Goal: Check status: Check status

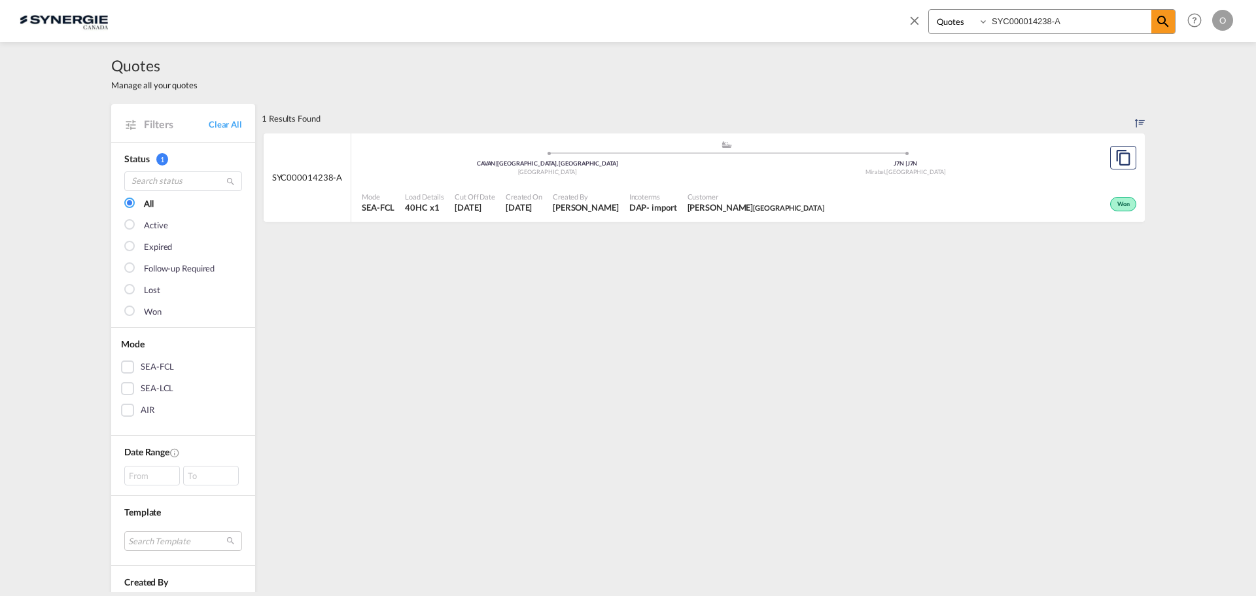
select select "Quotes"
drag, startPoint x: 850, startPoint y: 21, endPoint x: 1011, endPoint y: 31, distance: 160.6
click at [820, 21] on div "Bookings Quotes Enquiries SYC000014238-A Help Resources Product Release O My Pr…" at bounding box center [628, 20] width 1217 height 41
paste input "3665"
click at [1164, 23] on md-icon "icon-magnify" at bounding box center [1163, 22] width 16 height 16
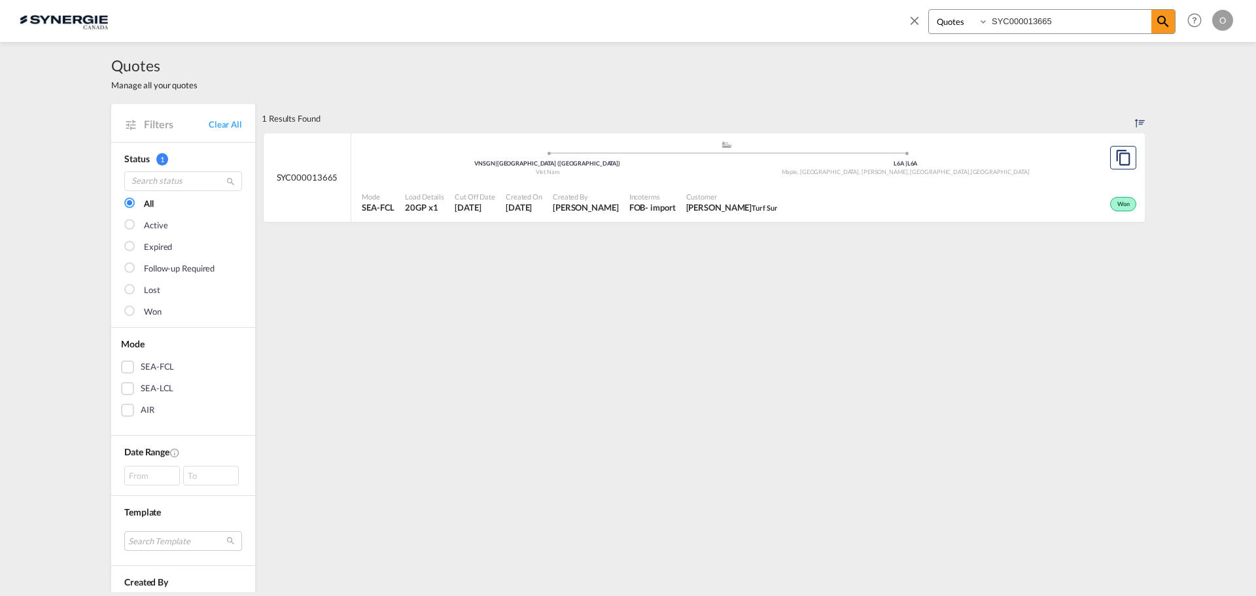
click at [1016, 197] on div "Won" at bounding box center [960, 202] width 357 height 33
drag, startPoint x: 1095, startPoint y: 18, endPoint x: 624, endPoint y: 14, distance: 471.0
click at [624, 14] on div "Bookings Quotes Enquiries SYC000013665 Help Resources Product Release O My Prof…" at bounding box center [628, 20] width 1217 height 41
paste input "796"
click at [1155, 19] on span at bounding box center [1163, 22] width 24 height 24
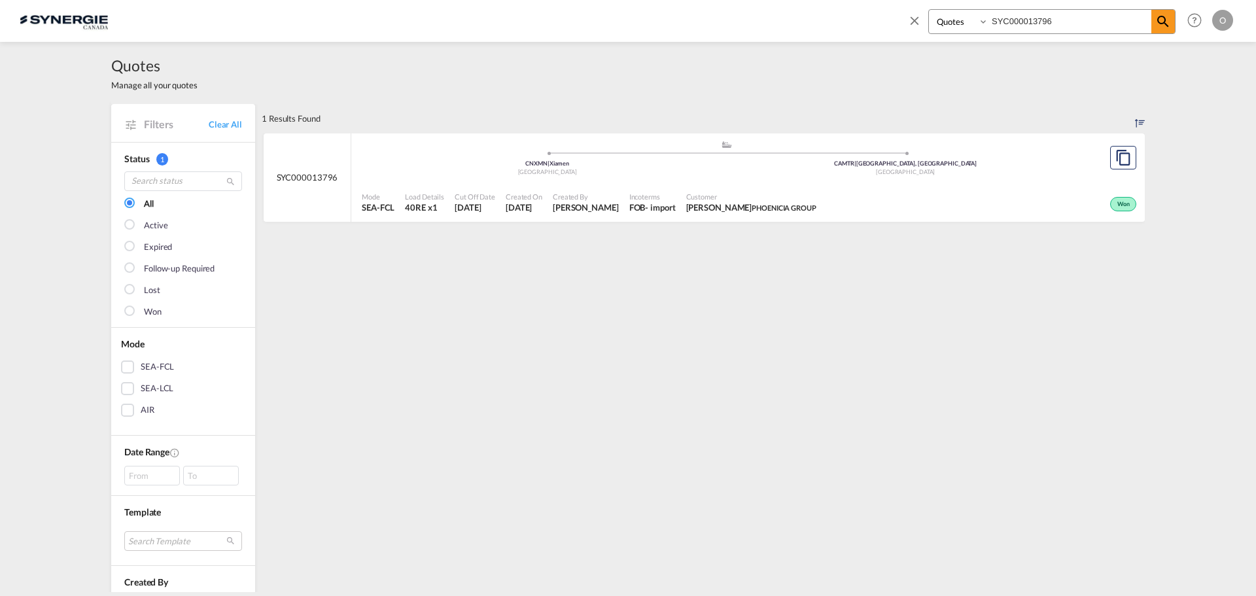
click at [1043, 198] on div "Won" at bounding box center [981, 202] width 318 height 33
drag, startPoint x: 1025, startPoint y: 17, endPoint x: 608, endPoint y: 12, distance: 416.7
click at [624, 15] on div "Bookings Quotes Enquiries SYC000013796 Help Resources Product Release O My Prof…" at bounding box center [628, 20] width 1217 height 41
paste input "4367"
type input "SYC000014367"
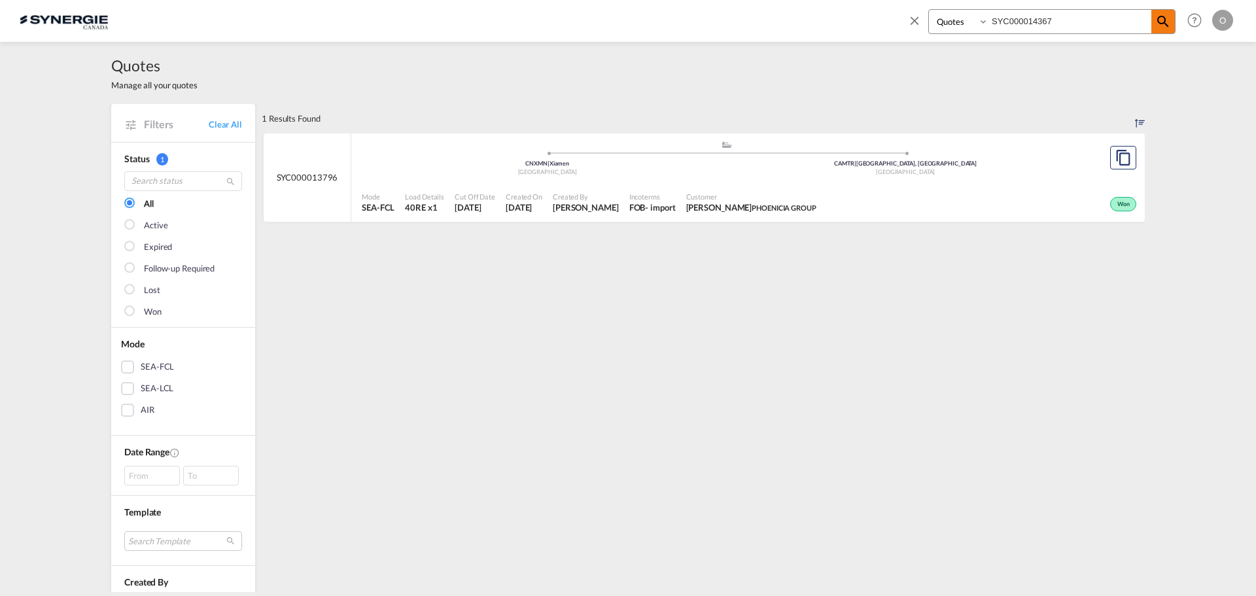
click at [1165, 26] on md-icon "icon-magnify" at bounding box center [1163, 22] width 16 height 16
click at [979, 192] on div "Won" at bounding box center [970, 202] width 339 height 33
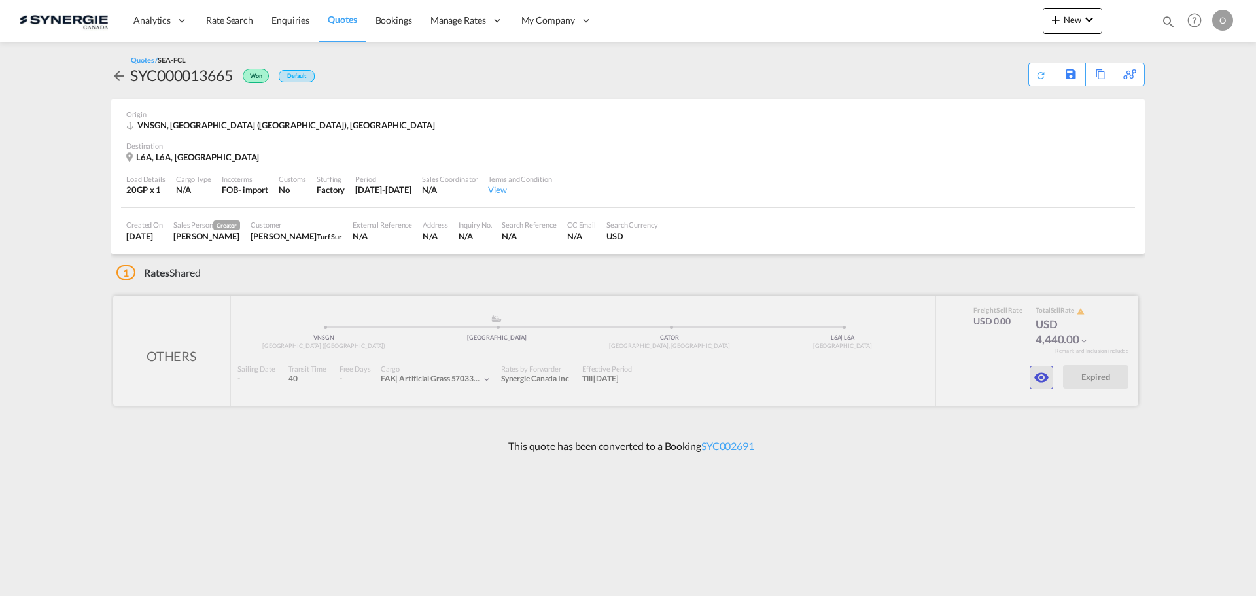
click at [1040, 384] on md-icon "icon-eye" at bounding box center [1042, 378] width 16 height 16
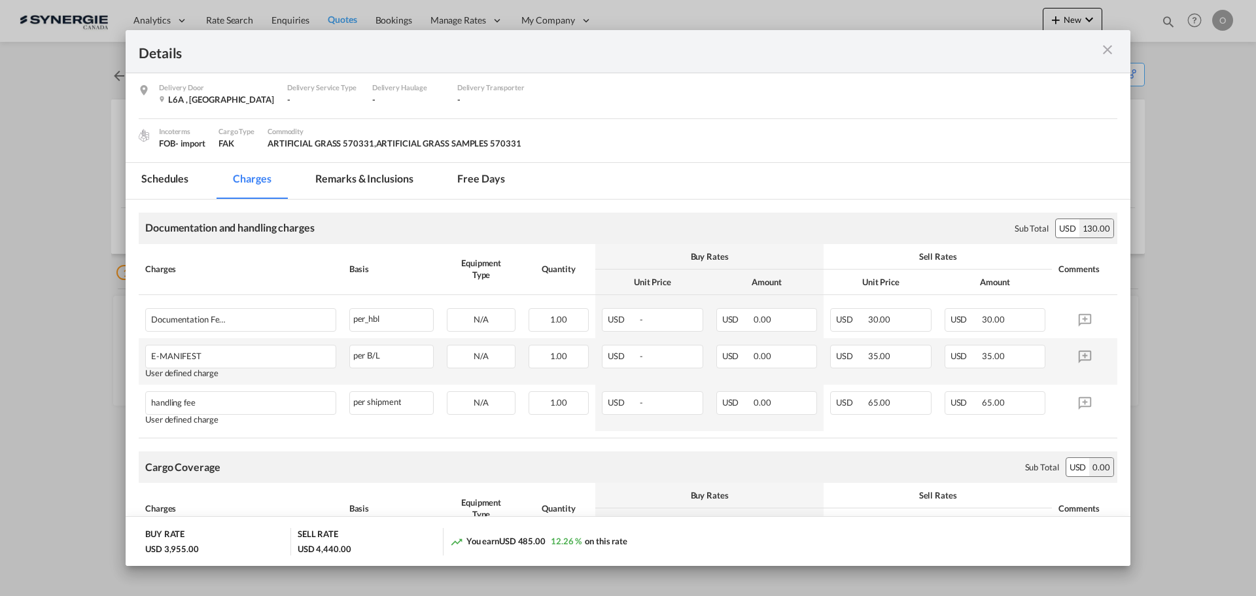
scroll to position [131, 0]
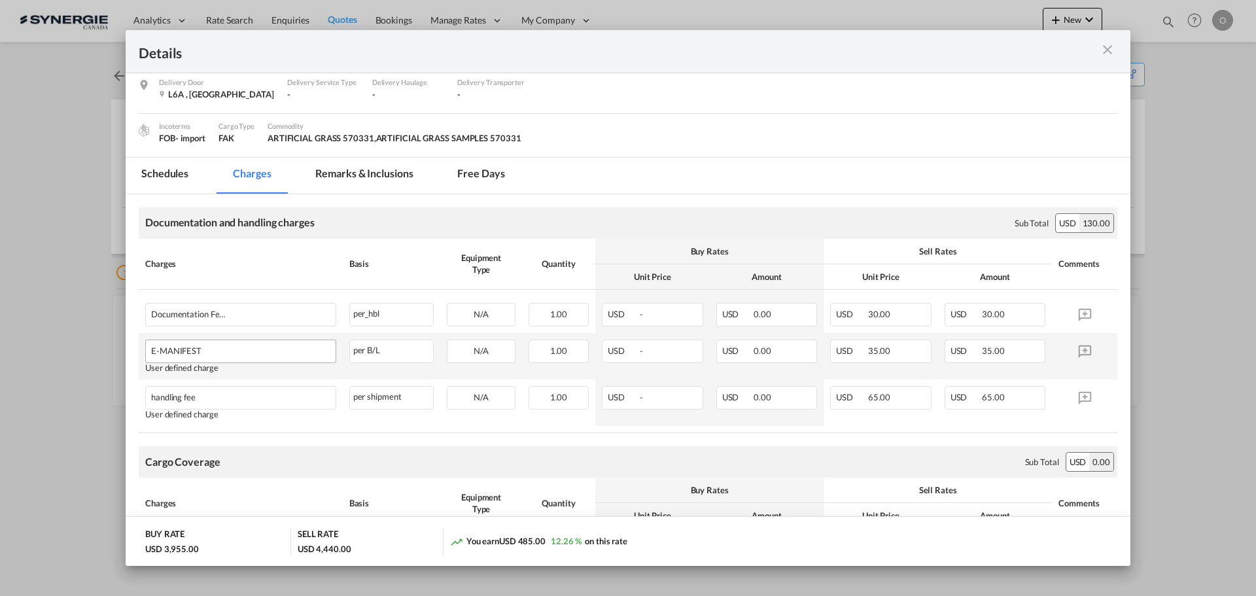
click at [198, 356] on td "E-MANIFEST Please Enter User Defined Charges Cannot Be Published User defined c…" at bounding box center [241, 356] width 204 height 46
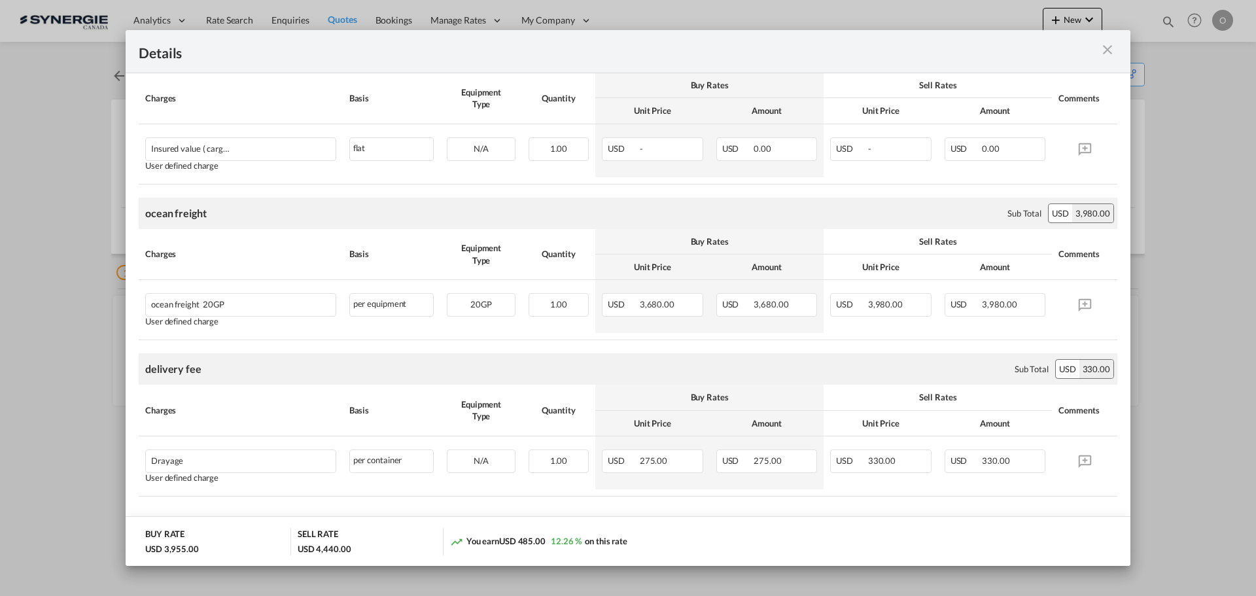
scroll to position [555, 0]
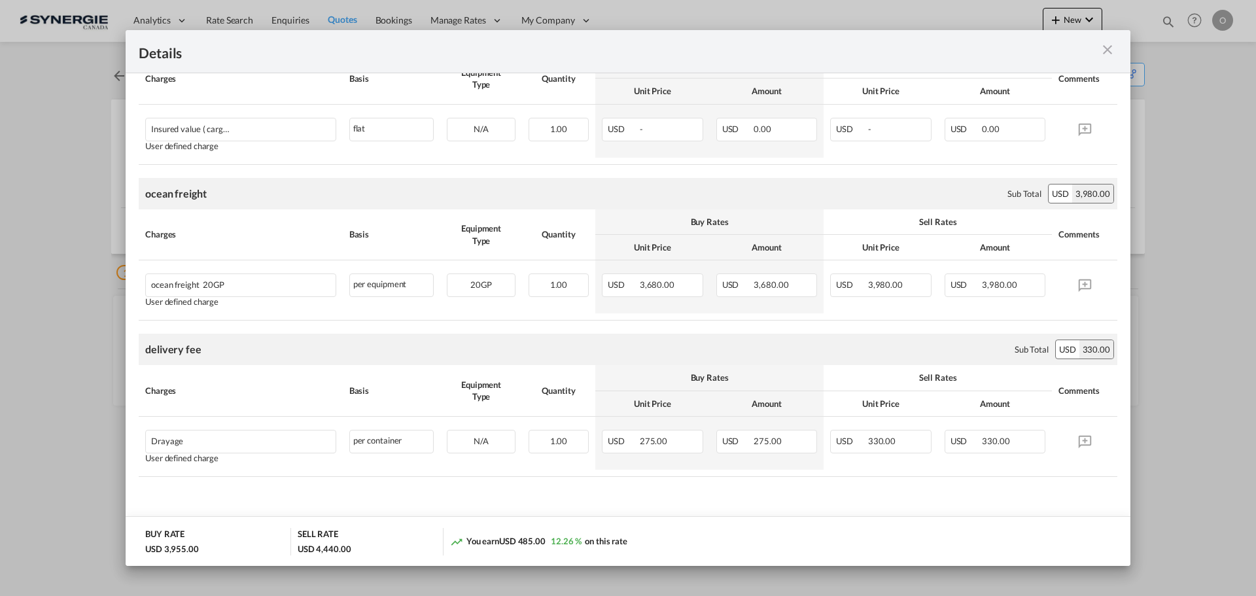
click at [1101, 56] on md-icon "icon-close m-3 fg-AAA8AD cursor" at bounding box center [1108, 50] width 16 height 16
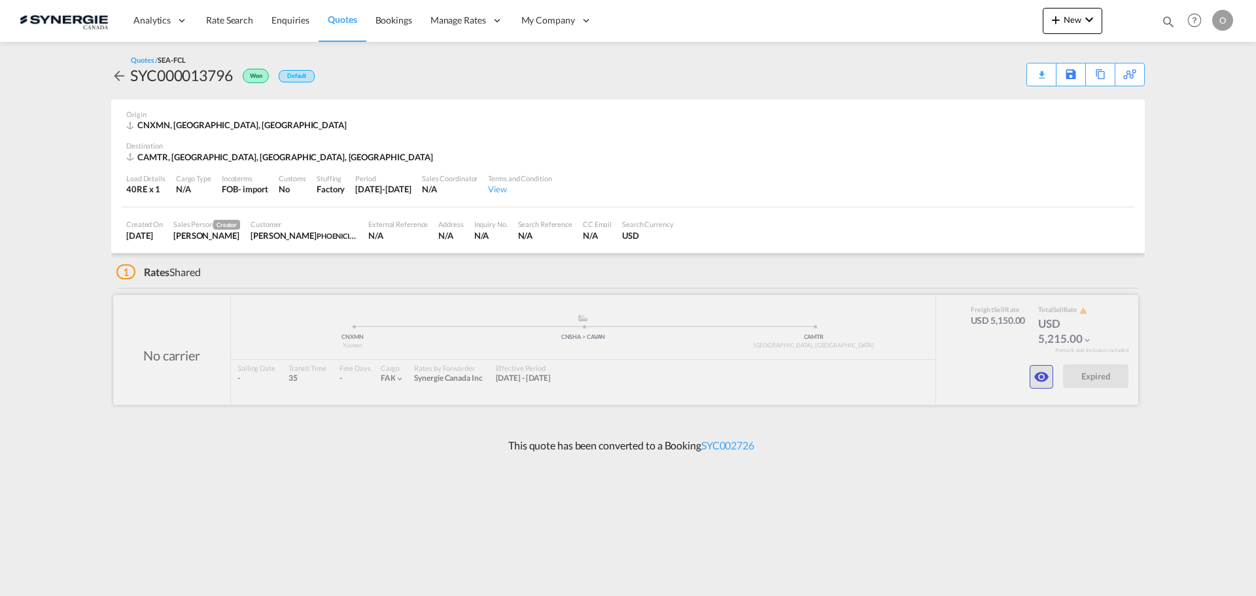
click at [1045, 372] on md-icon "icon-eye" at bounding box center [1042, 377] width 16 height 16
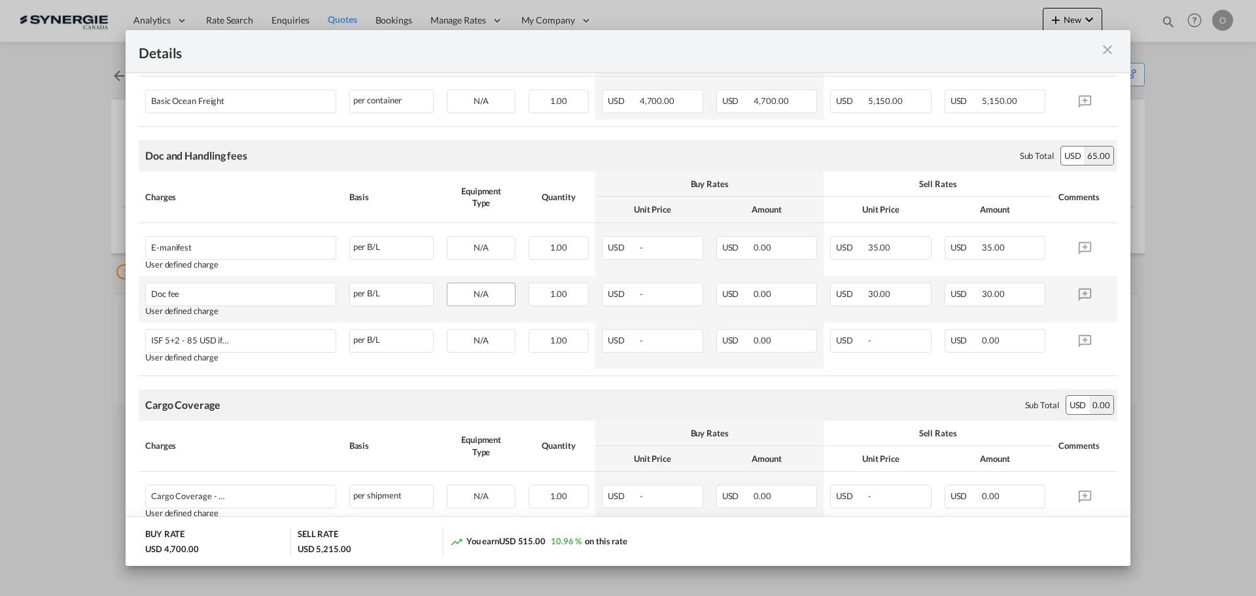
scroll to position [362, 0]
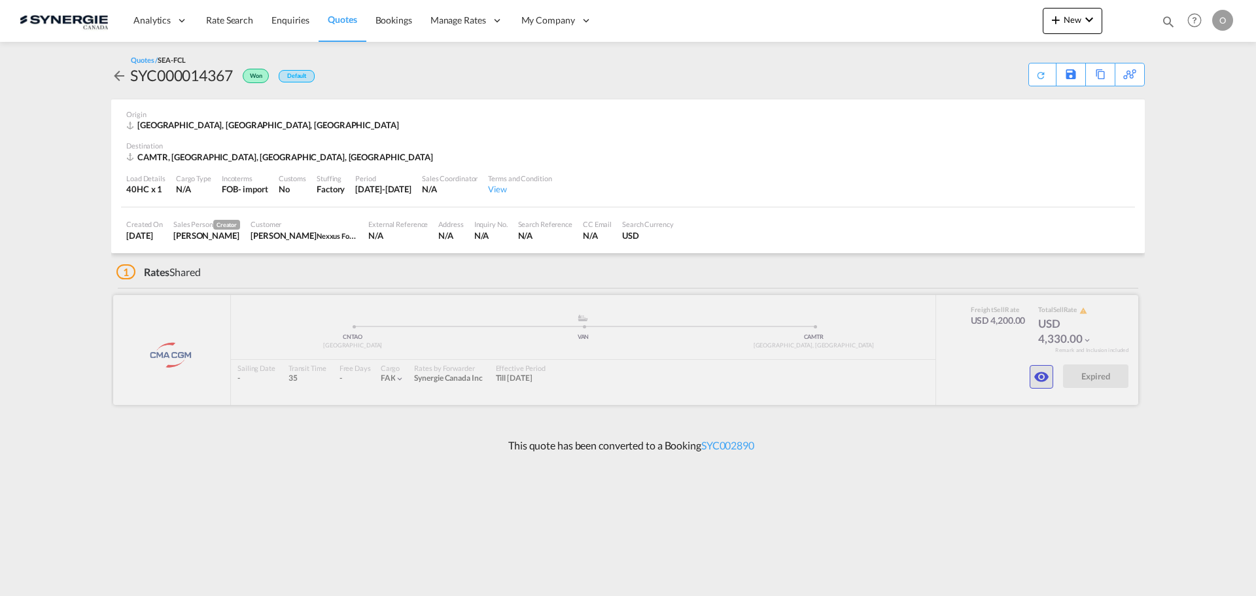
click at [1041, 368] on button "button" at bounding box center [1042, 377] width 24 height 24
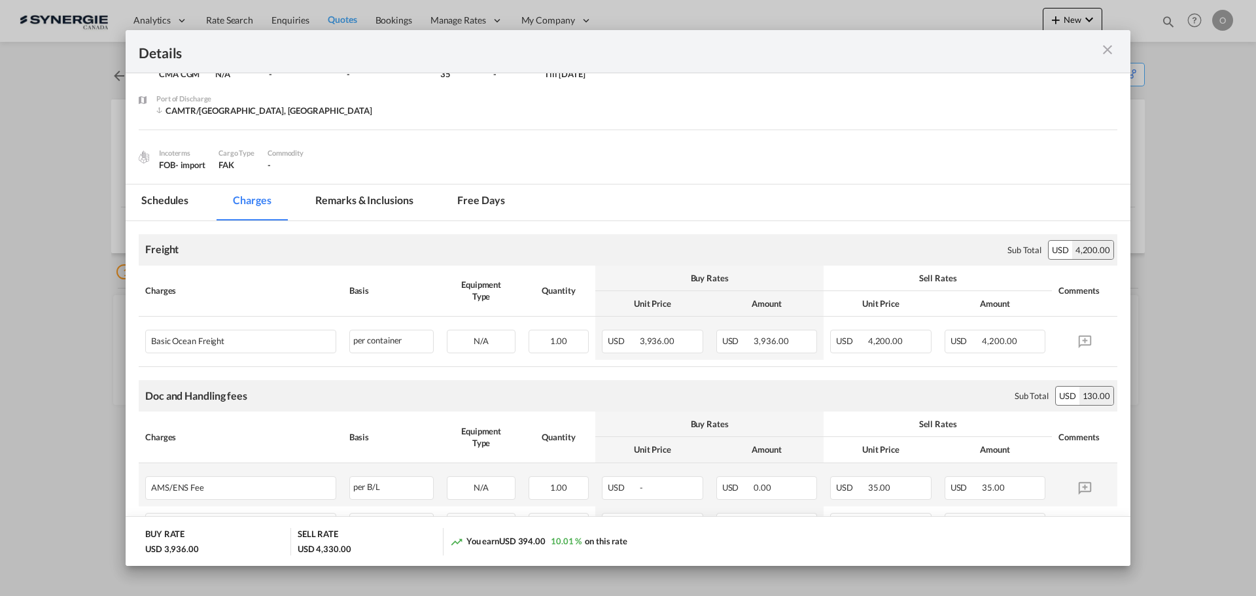
scroll to position [65, 0]
click at [362, 208] on md-tab-item "Remarks & Inclusions" at bounding box center [364, 204] width 129 height 36
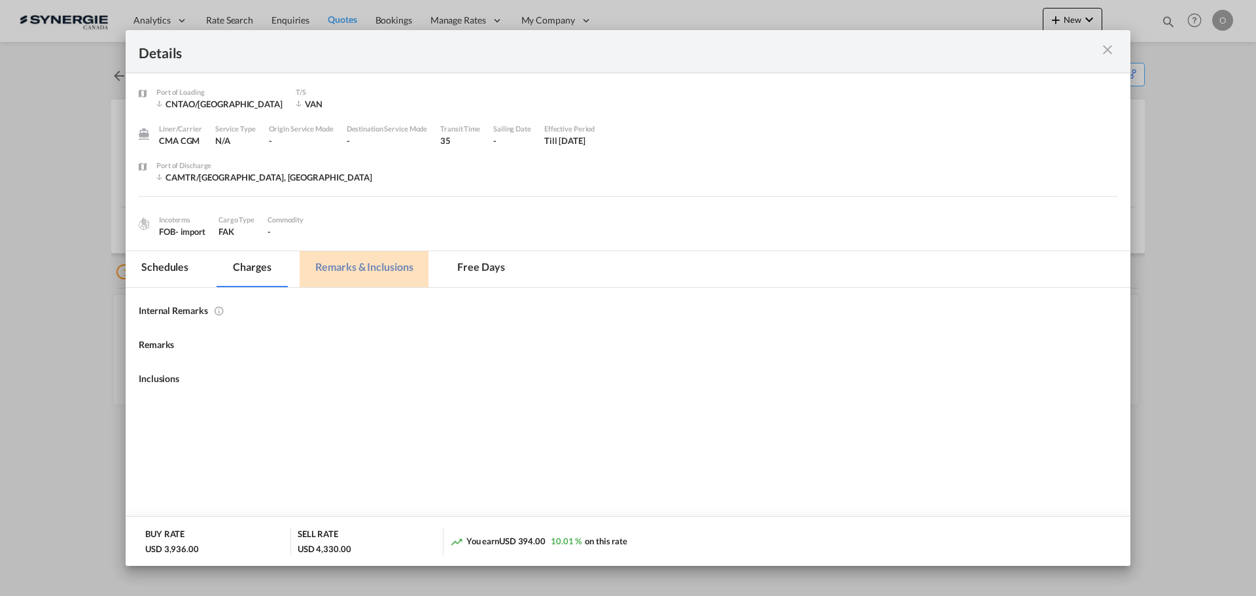
scroll to position [0, 0]
click at [241, 265] on md-tab-item "Charges" at bounding box center [251, 269] width 69 height 36
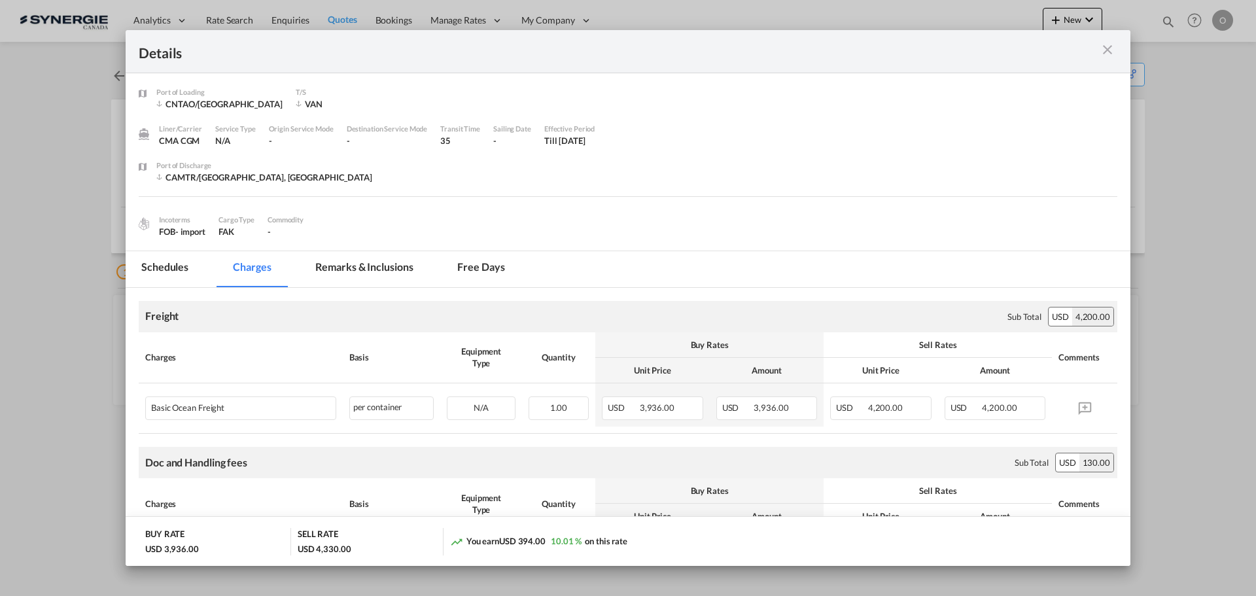
click at [1112, 50] on md-icon "icon-close m-3 fg-AAA8AD cursor" at bounding box center [1108, 50] width 16 height 16
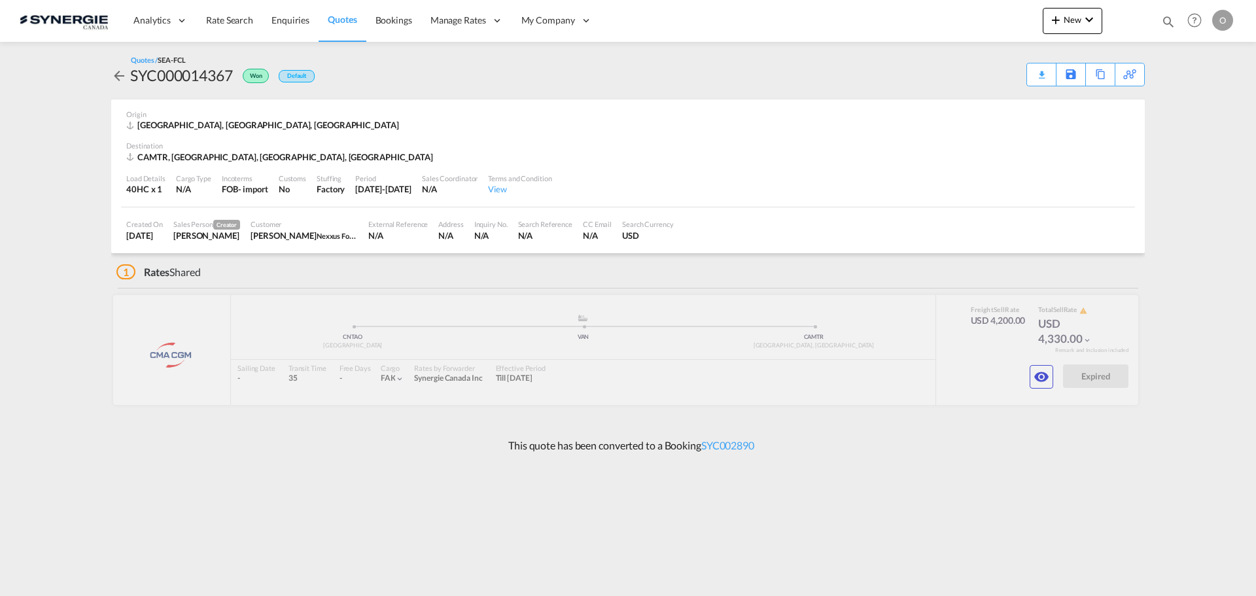
click at [1166, 24] on md-icon "icon-magnify" at bounding box center [1168, 21] width 14 height 14
click at [1042, 24] on input at bounding box center [1069, 21] width 163 height 23
drag, startPoint x: 937, startPoint y: 21, endPoint x: 943, endPoint y: 31, distance: 11.7
click at [937, 21] on select "Bookings Quotes Enquiries" at bounding box center [960, 22] width 62 height 24
select select "Quotes"
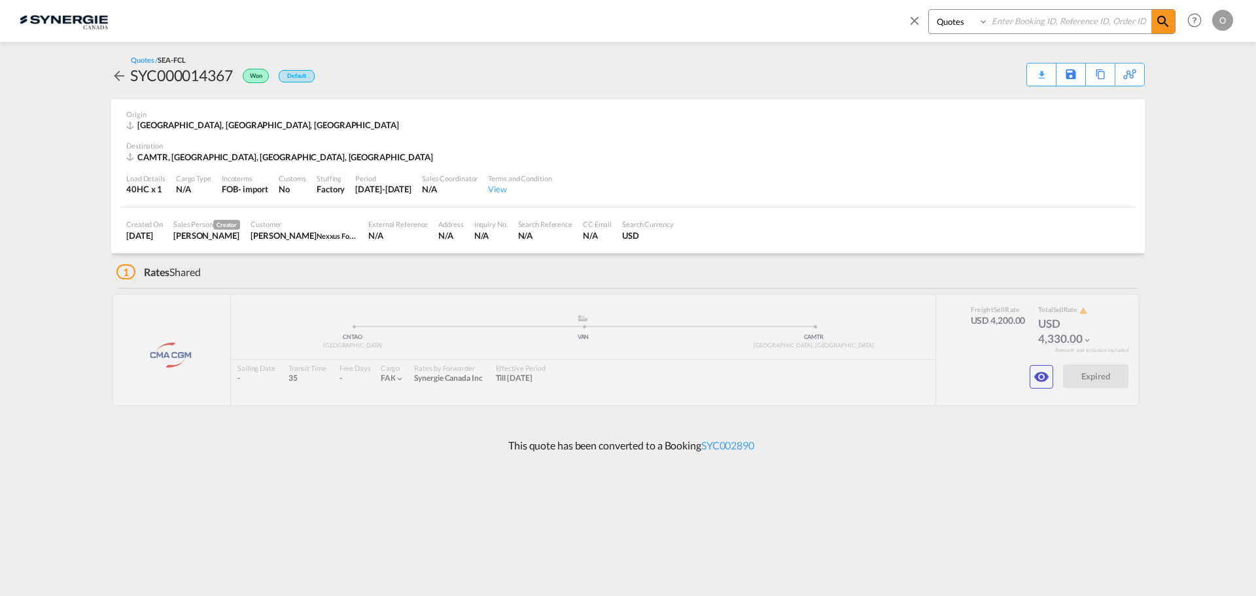
click at [929, 10] on select "Bookings Quotes Enquiries" at bounding box center [960, 22] width 62 height 24
click at [1066, 12] on input at bounding box center [1069, 21] width 163 height 23
click at [1043, 22] on input at bounding box center [1069, 21] width 163 height 23
paste input "SYC000014219"
type input "SYC000014219"
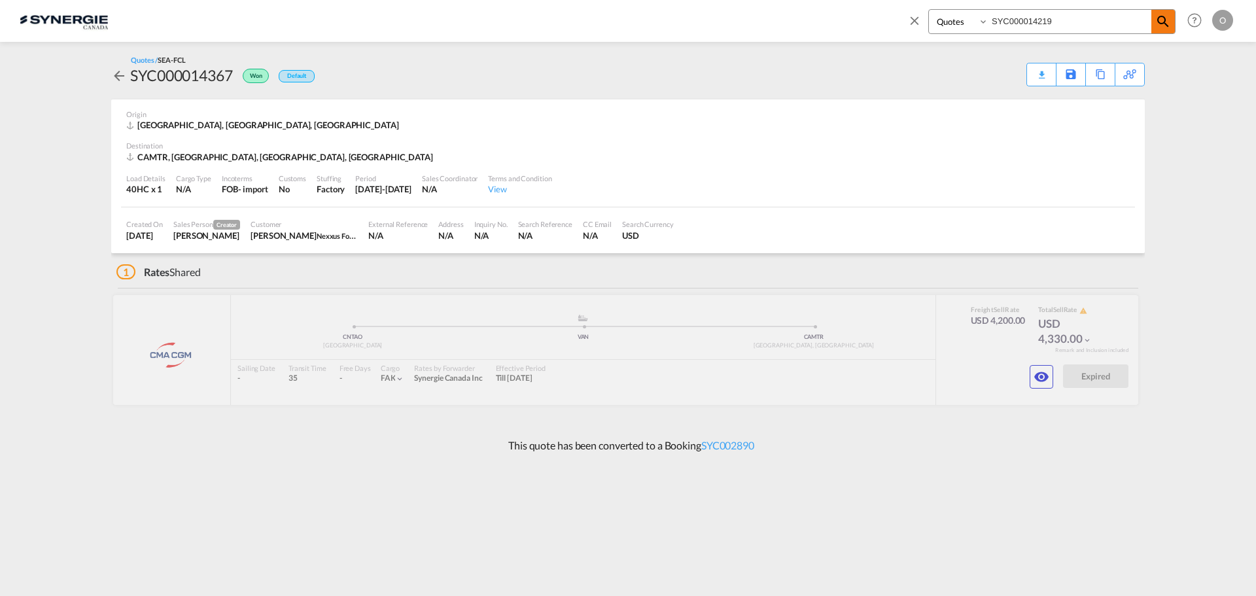
click at [1156, 24] on md-icon "icon-magnify" at bounding box center [1163, 22] width 16 height 16
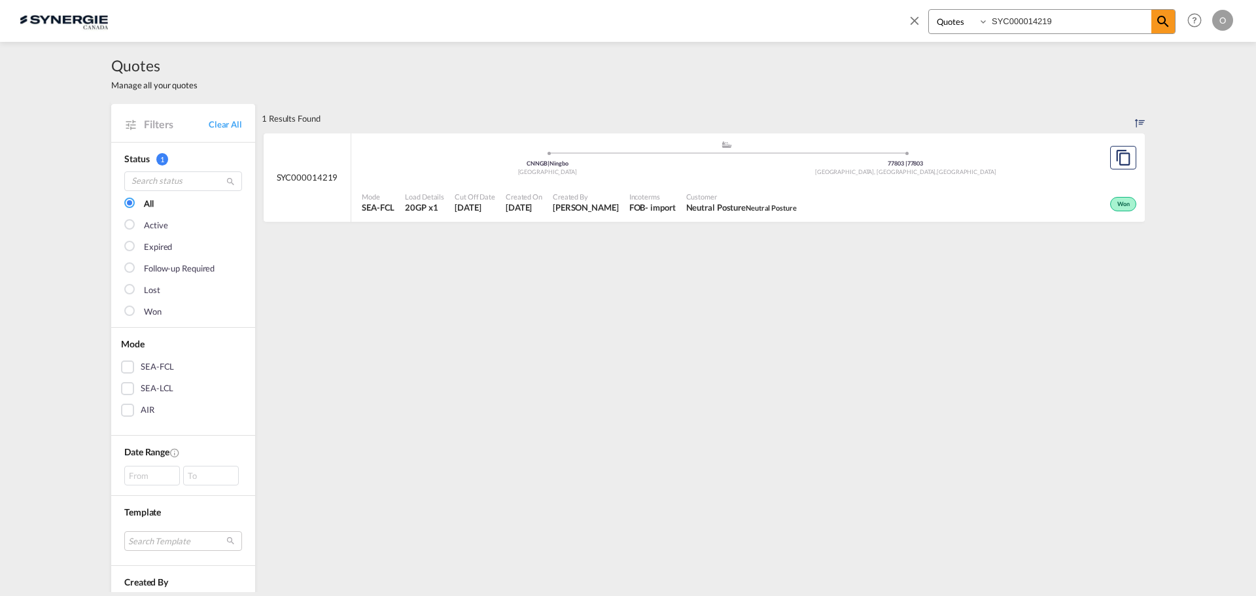
click at [549, 341] on div "1 Results Found .a{fill:#e6e6e6;}.b{fill:#cecece;}.c{fill:#2f2e41;}.d{fill:#a06…" at bounding box center [703, 551] width 883 height 895
click at [802, 217] on div "Won" at bounding box center [971, 202] width 338 height 33
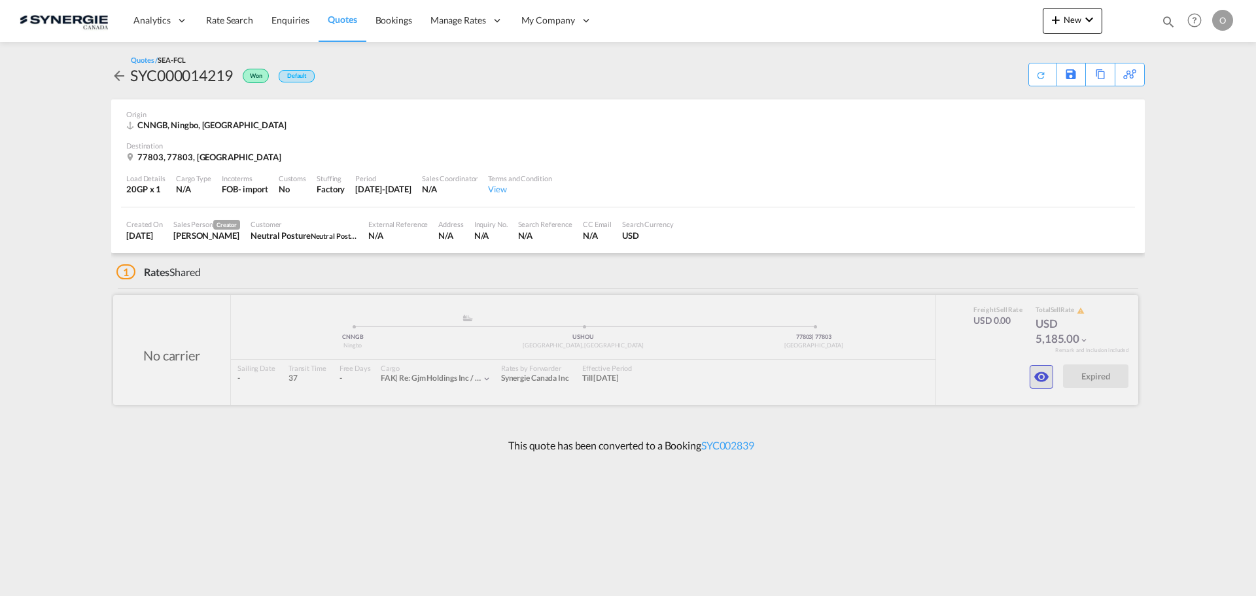
click at [1041, 378] on md-icon "icon-eye" at bounding box center [1042, 377] width 16 height 16
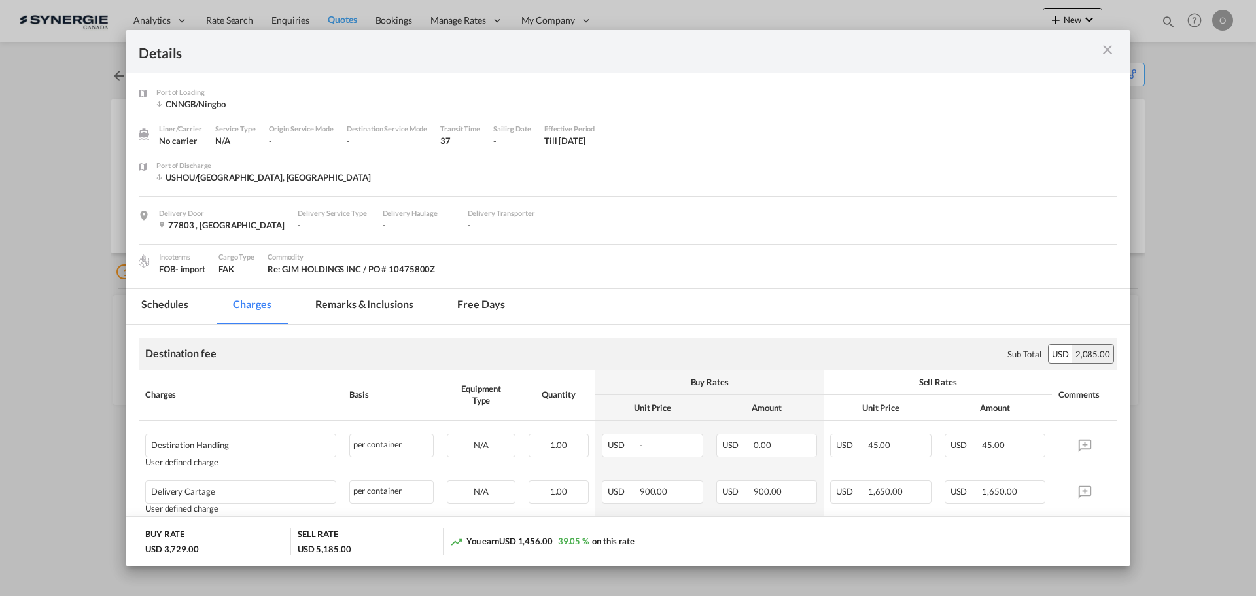
click at [370, 303] on md-tab-item "Remarks & Inclusions" at bounding box center [364, 306] width 129 height 36
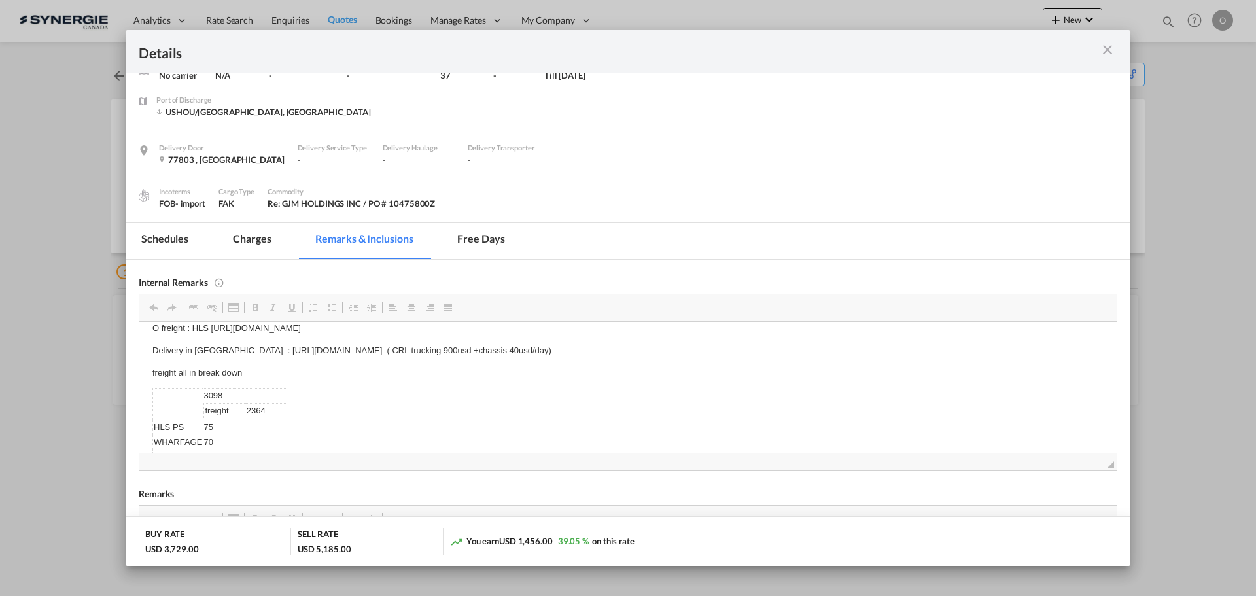
scroll to position [13, 0]
drag, startPoint x: 216, startPoint y: 365, endPoint x: 345, endPoint y: 363, distance: 129.5
click at [239, 352] on body "O freight : HLS [URL][DOMAIN_NAME] Delivery in [GEOGRAPHIC_DATA] : [URL][DOMAIN…" at bounding box center [627, 400] width 951 height 158
click at [675, 382] on body "O freight : HLS [URL][DOMAIN_NAME] Delivery in [GEOGRAPHIC_DATA] : [URL][DOMAIN…" at bounding box center [627, 400] width 951 height 158
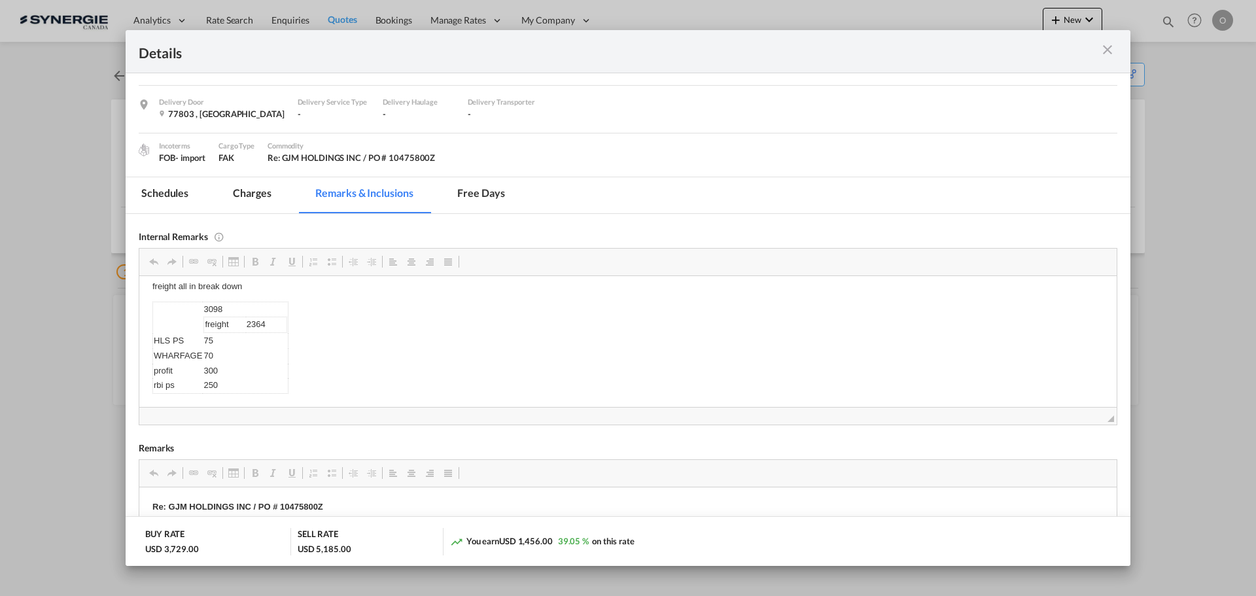
scroll to position [0, 0]
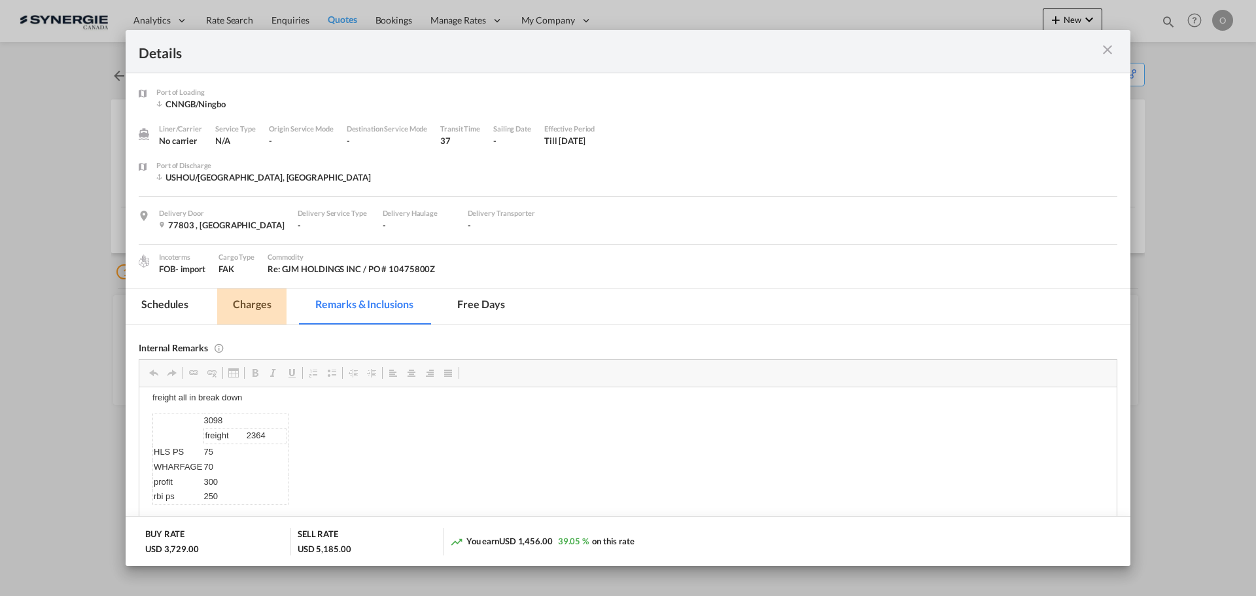
click at [251, 313] on md-tab-item "Charges" at bounding box center [251, 306] width 69 height 36
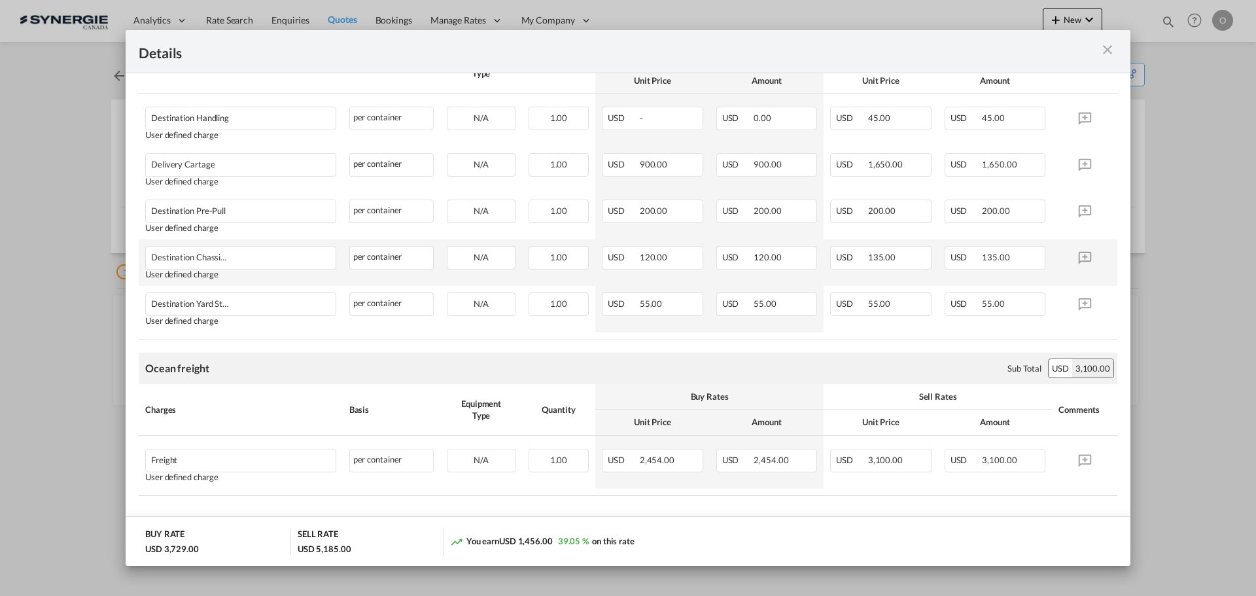
scroll to position [346, 0]
